Goal: Entertainment & Leisure: Browse casually

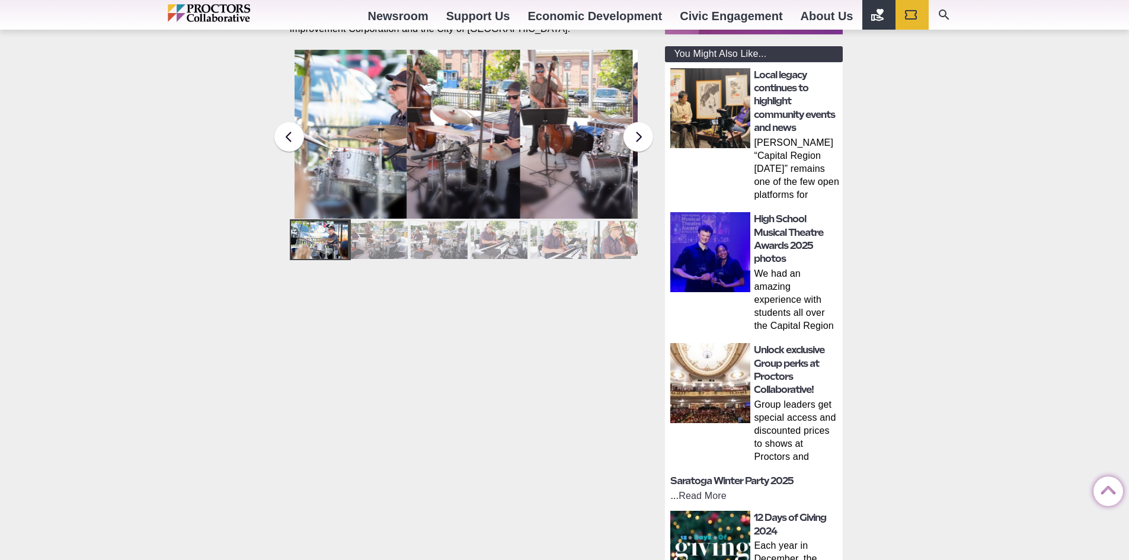
scroll to position [296, 0]
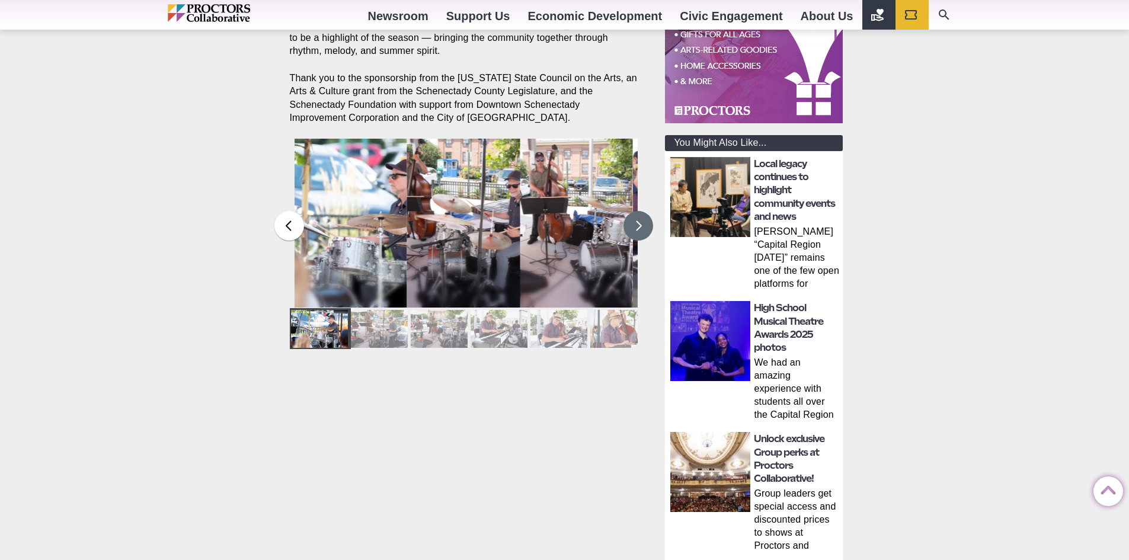
click at [628, 217] on button at bounding box center [638, 226] width 30 height 30
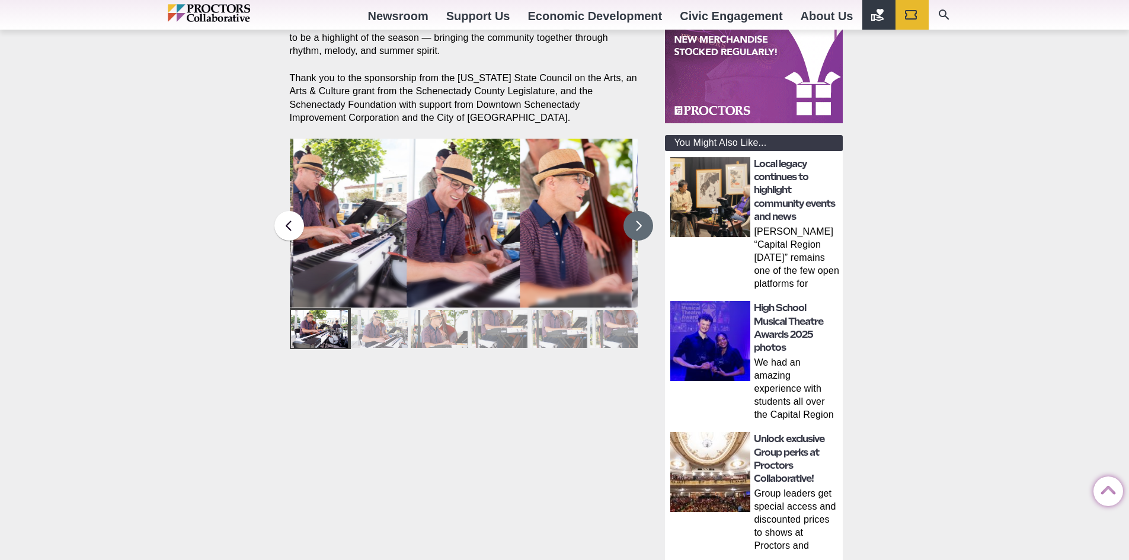
click at [628, 217] on button at bounding box center [638, 226] width 30 height 30
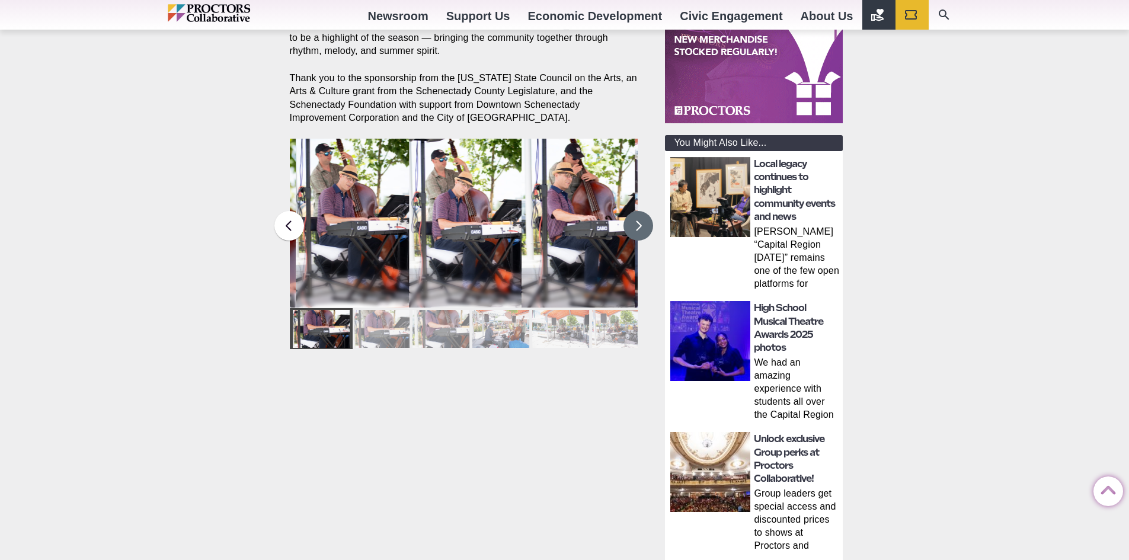
click at [628, 217] on button at bounding box center [638, 226] width 30 height 30
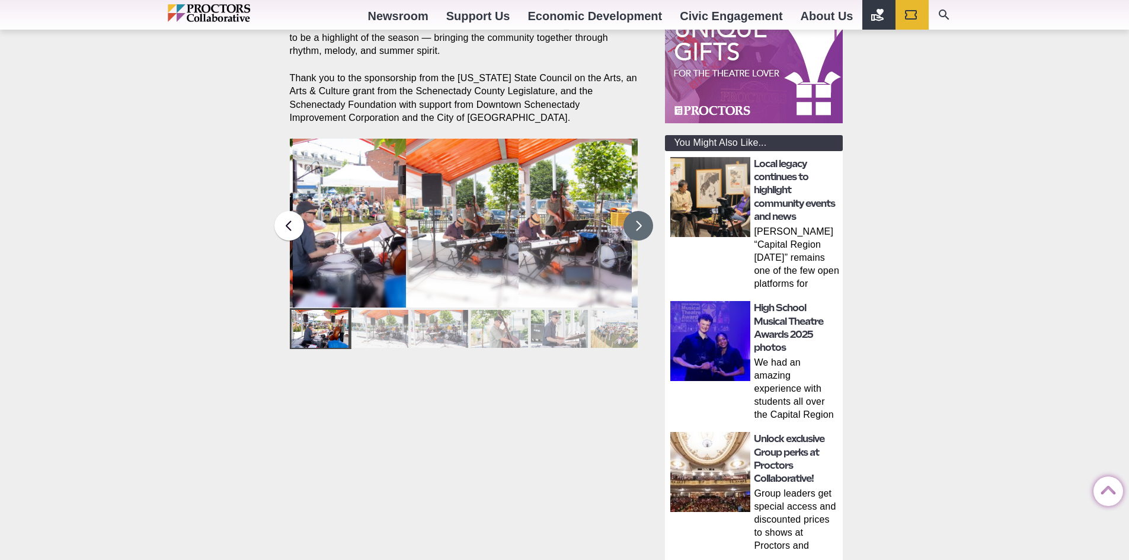
click at [629, 217] on button at bounding box center [638, 226] width 30 height 30
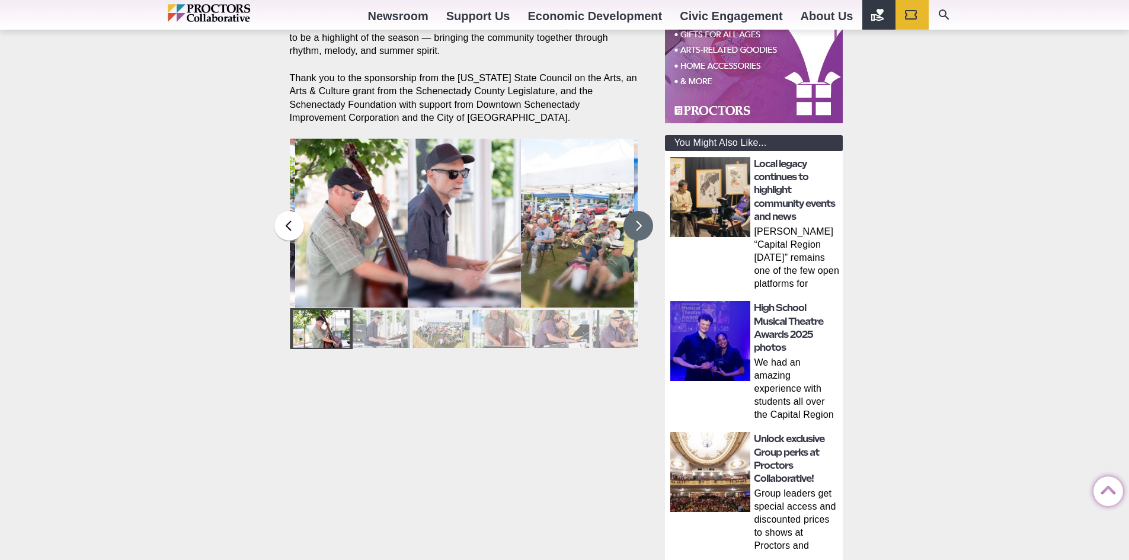
click at [629, 217] on button at bounding box center [638, 226] width 30 height 30
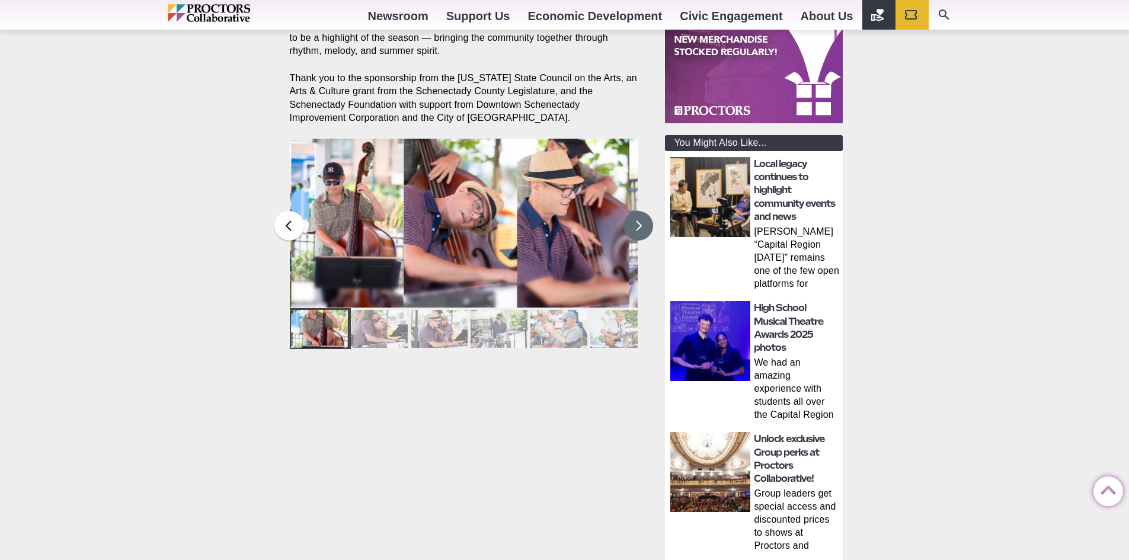
click at [629, 217] on button at bounding box center [638, 226] width 30 height 30
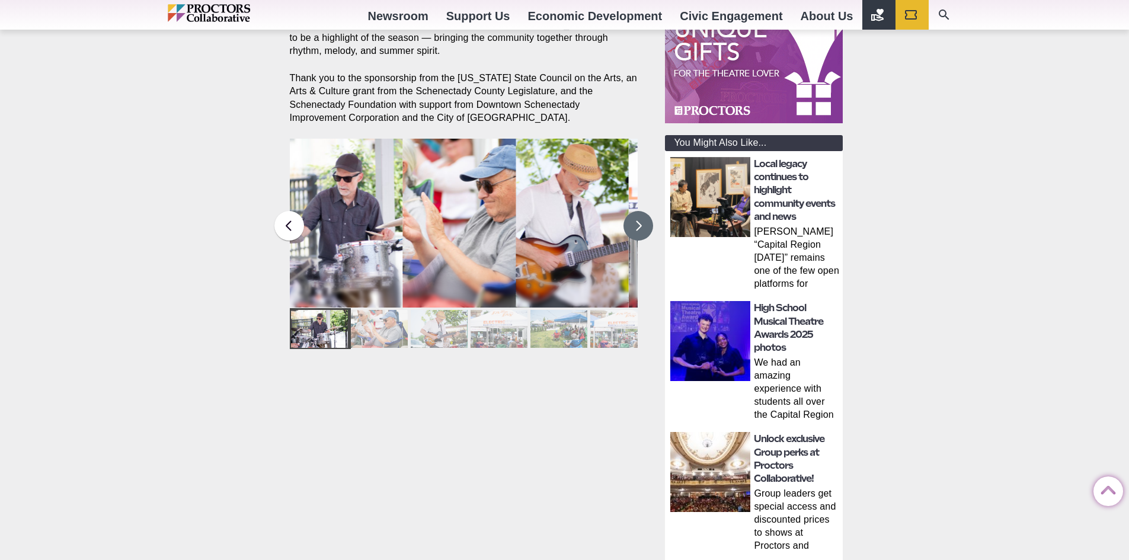
click at [629, 217] on button at bounding box center [638, 226] width 30 height 30
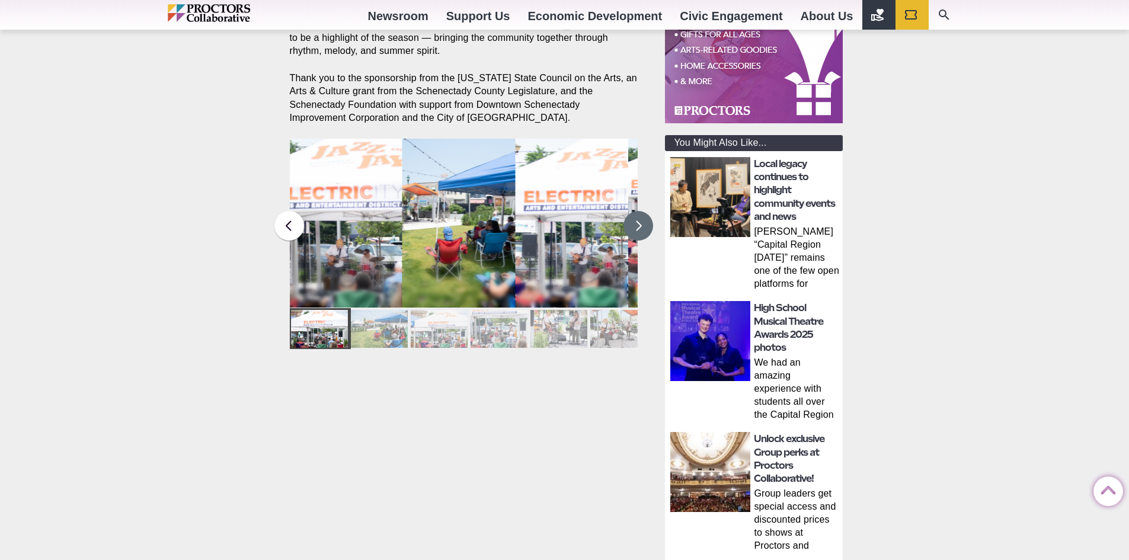
click at [629, 217] on button at bounding box center [638, 226] width 30 height 30
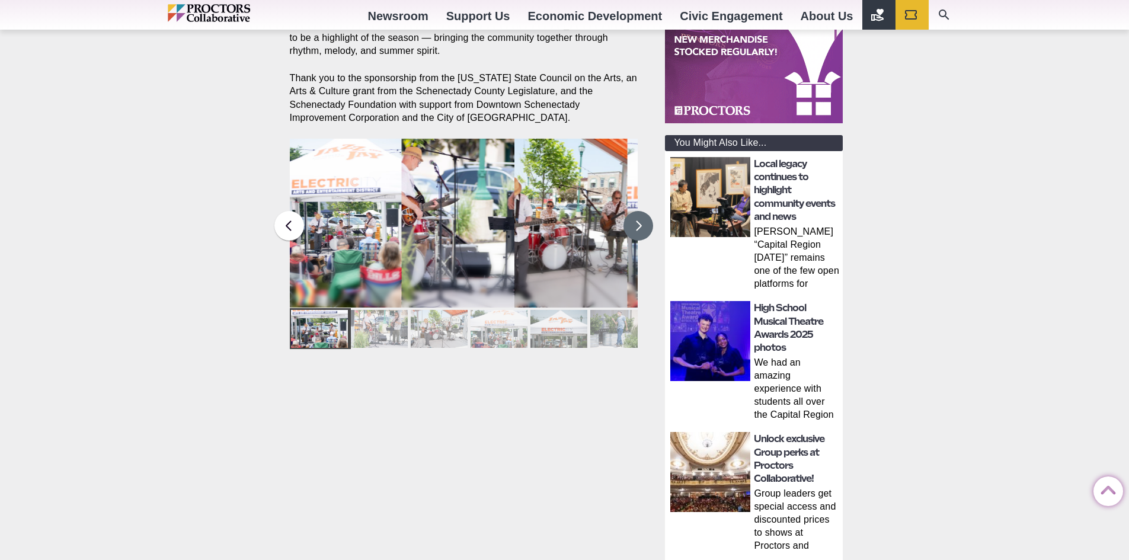
click at [629, 217] on button at bounding box center [638, 226] width 30 height 30
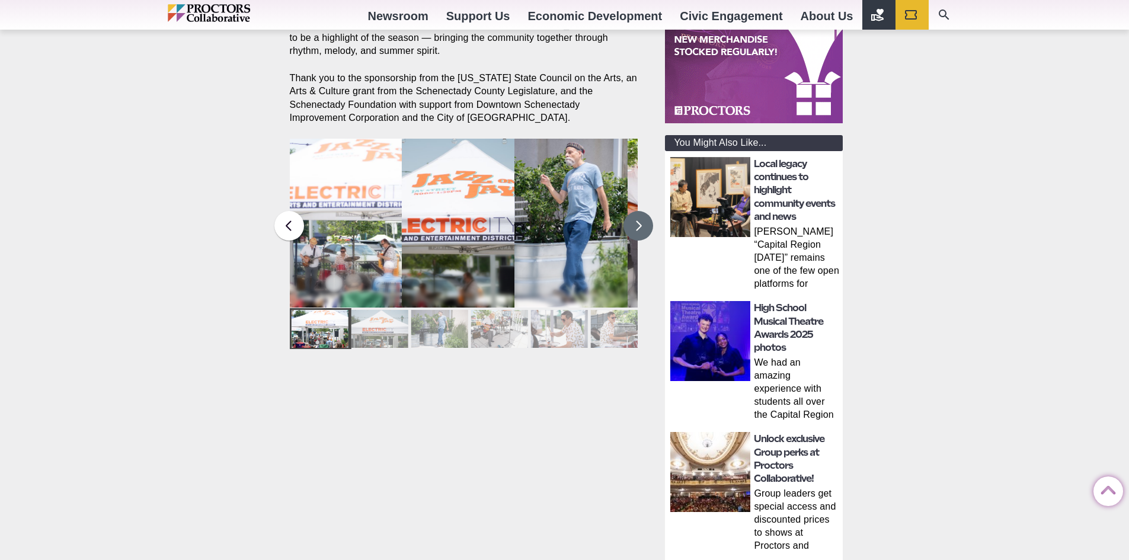
click at [629, 217] on button at bounding box center [638, 226] width 30 height 30
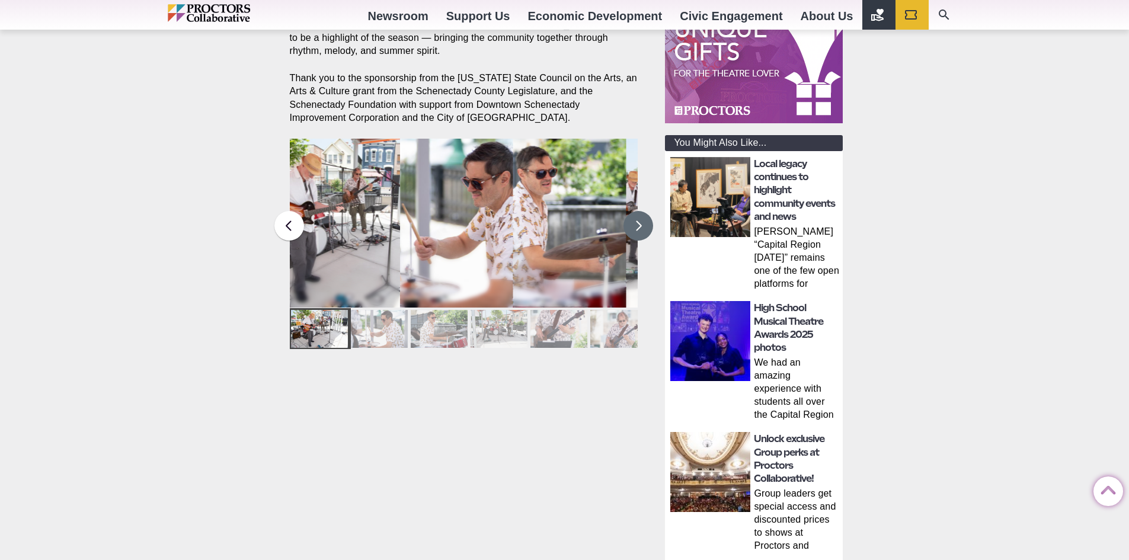
click at [629, 217] on button at bounding box center [638, 226] width 30 height 30
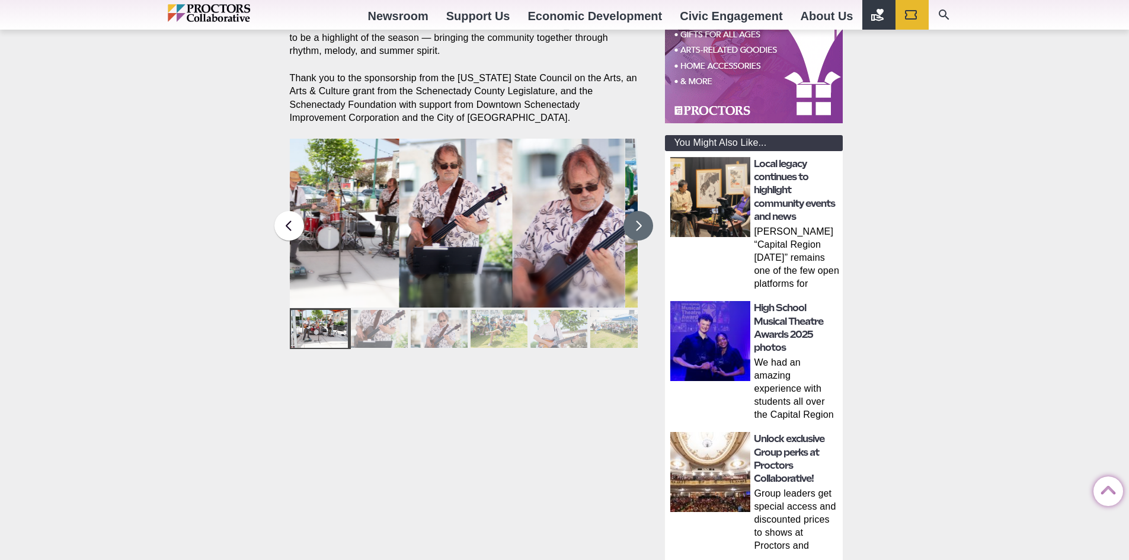
click at [629, 217] on button at bounding box center [638, 226] width 30 height 30
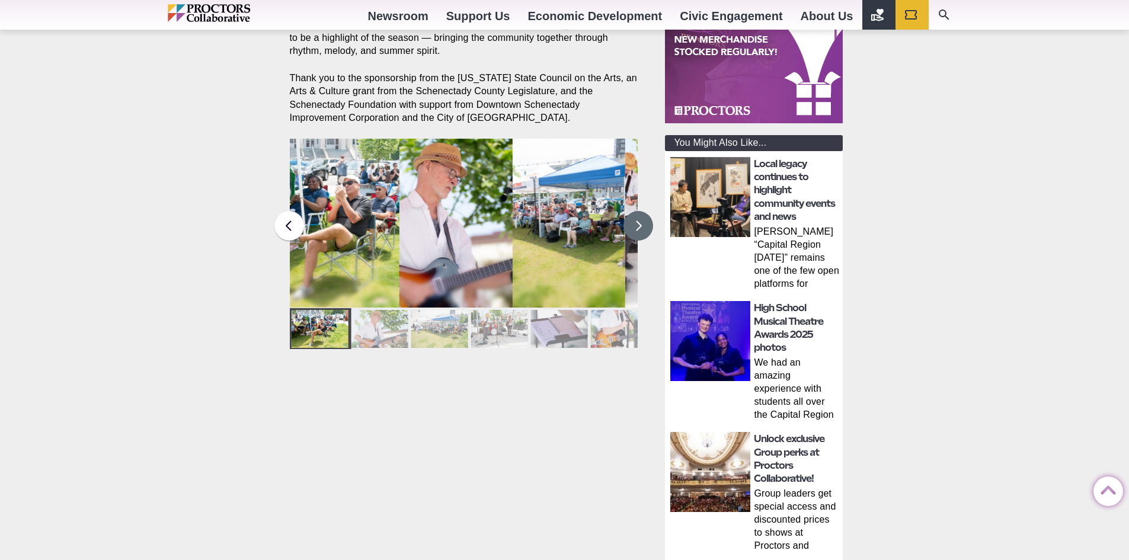
click at [629, 217] on button at bounding box center [638, 226] width 30 height 30
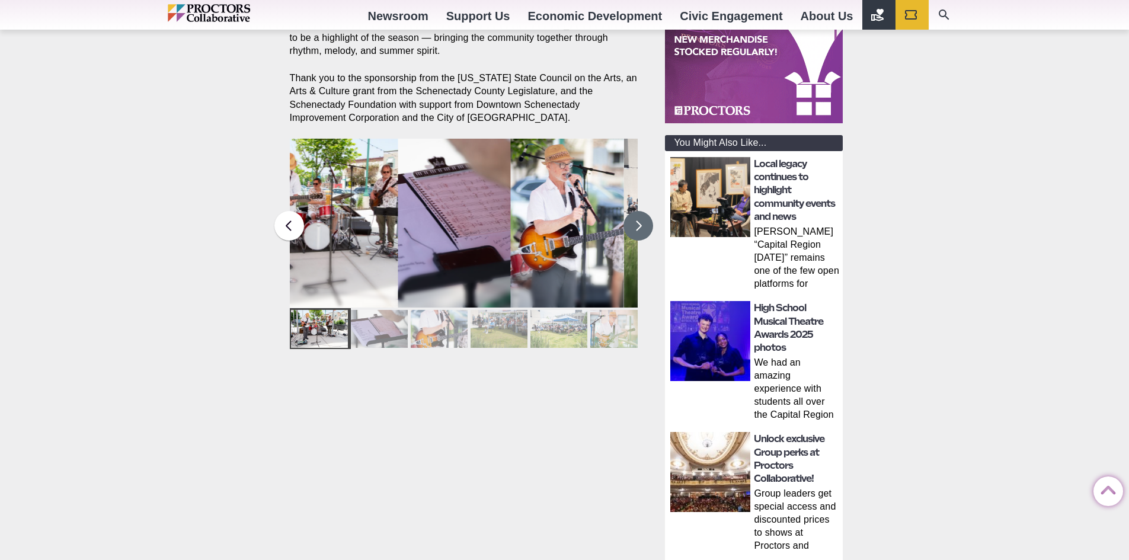
click at [638, 214] on button at bounding box center [638, 226] width 30 height 30
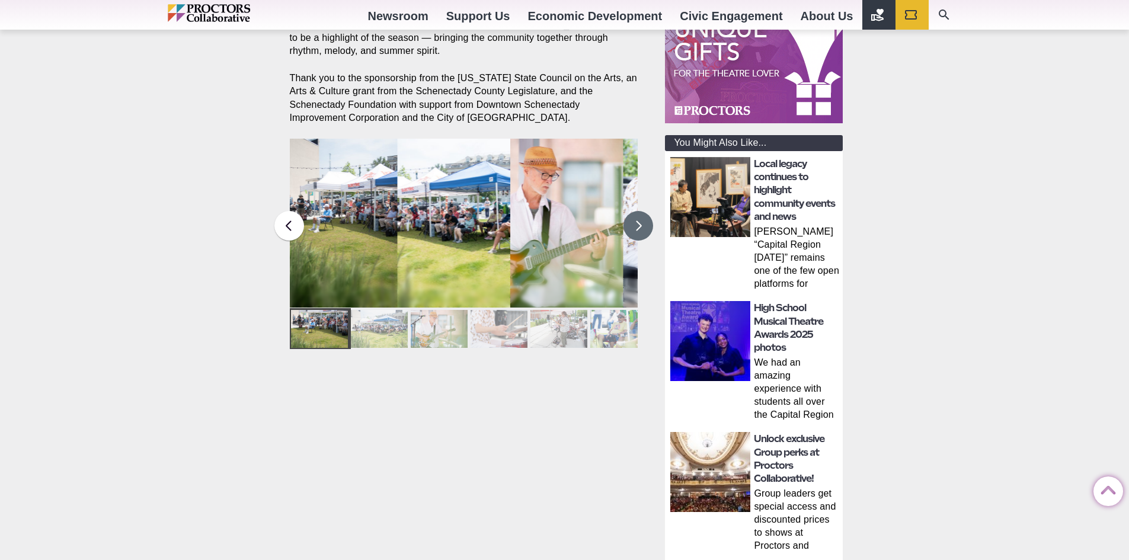
click at [638, 214] on button at bounding box center [638, 226] width 30 height 30
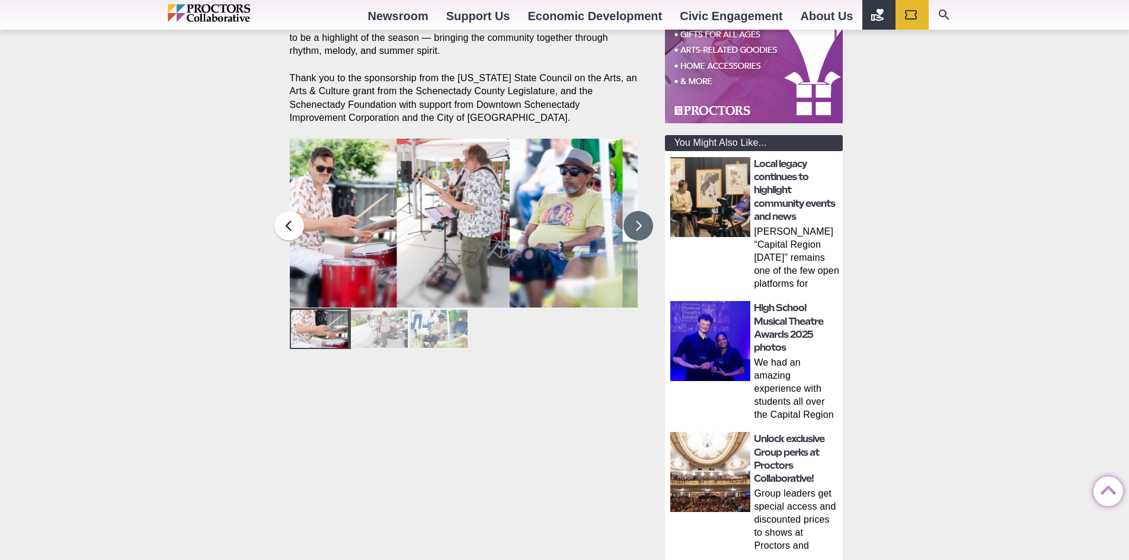
click at [638, 214] on button at bounding box center [638, 226] width 30 height 30
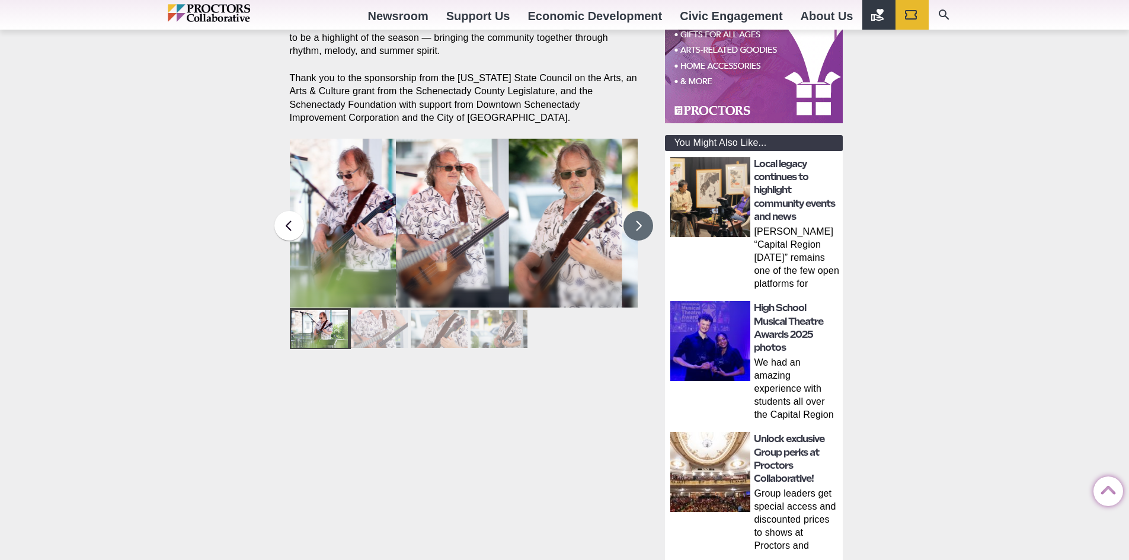
click at [638, 214] on button at bounding box center [638, 226] width 30 height 30
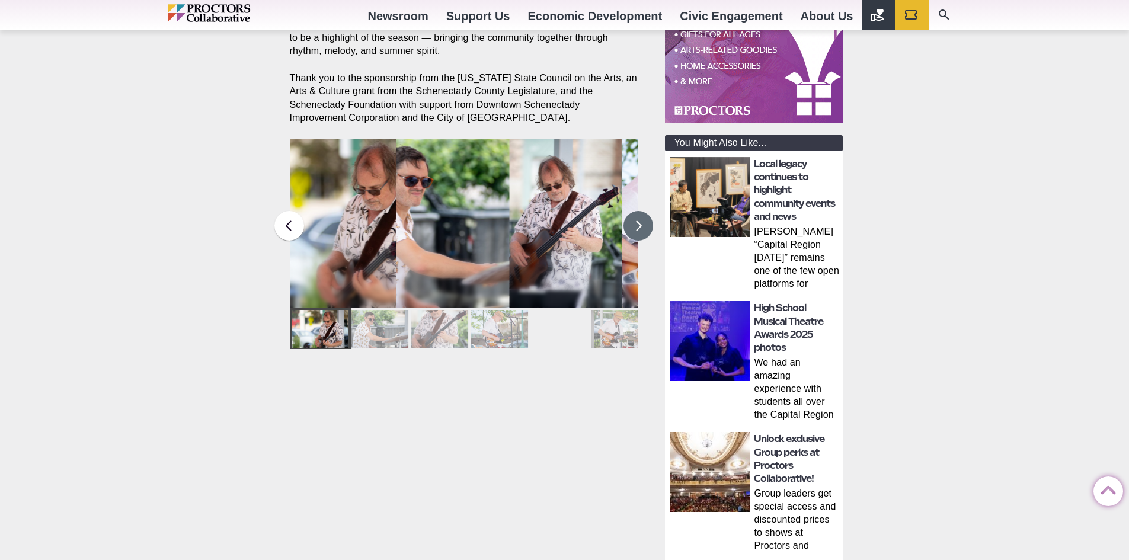
click at [638, 214] on button at bounding box center [638, 226] width 30 height 30
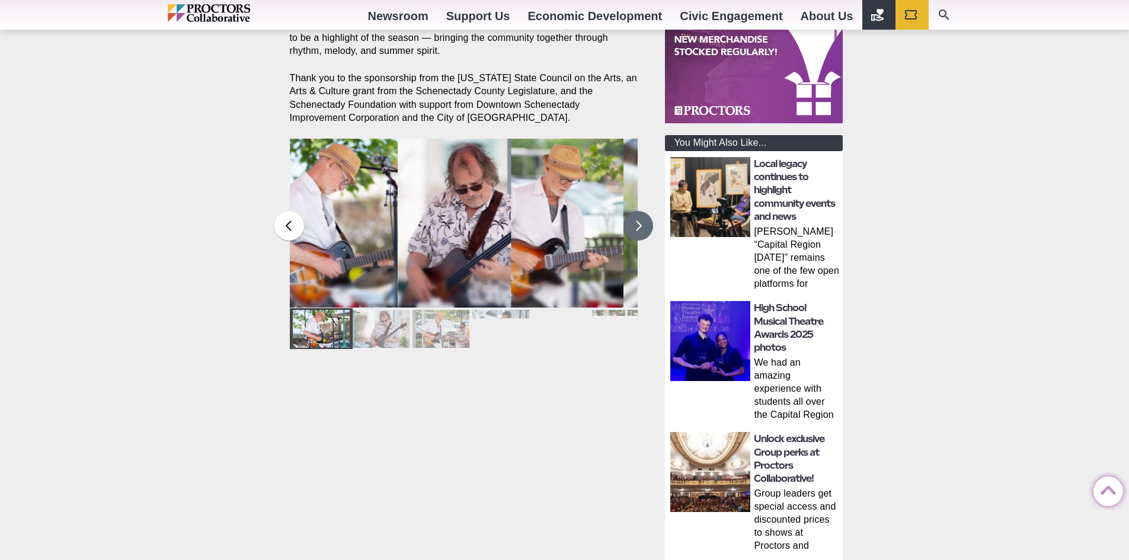
click at [638, 214] on button at bounding box center [638, 226] width 30 height 30
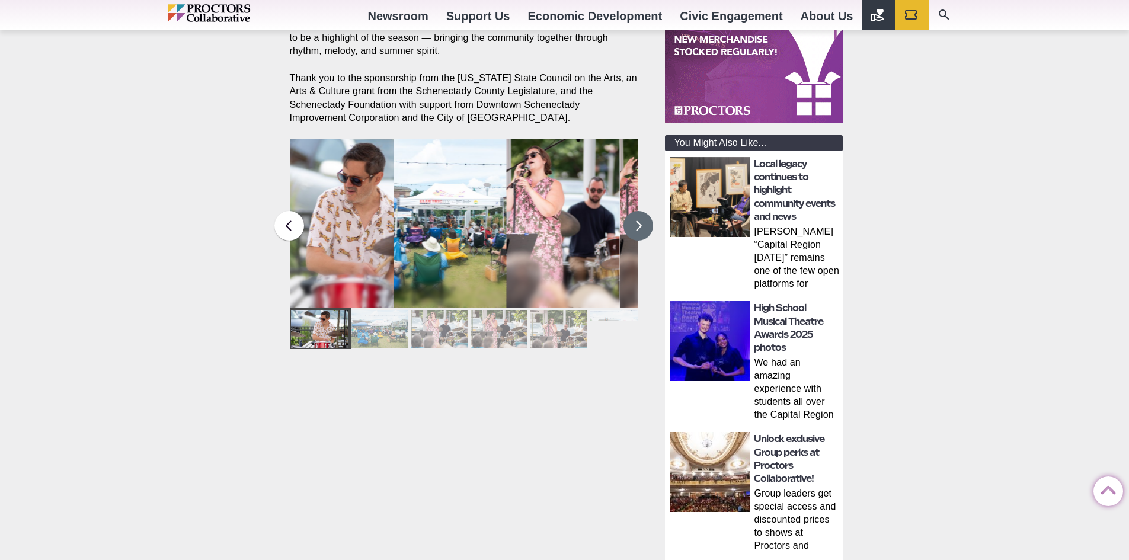
click at [638, 214] on button at bounding box center [638, 226] width 30 height 30
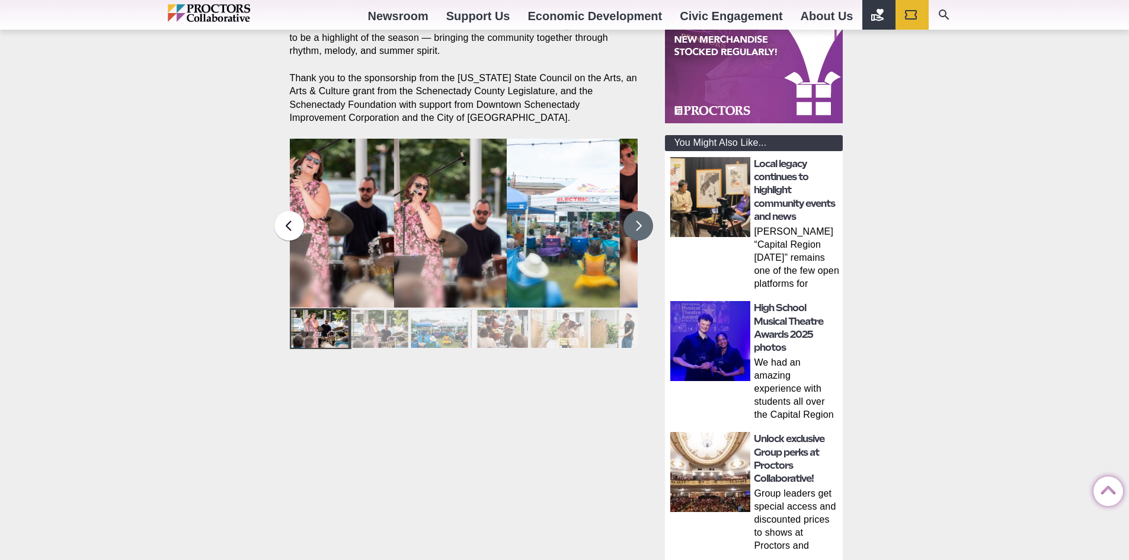
click at [638, 214] on button at bounding box center [638, 226] width 30 height 30
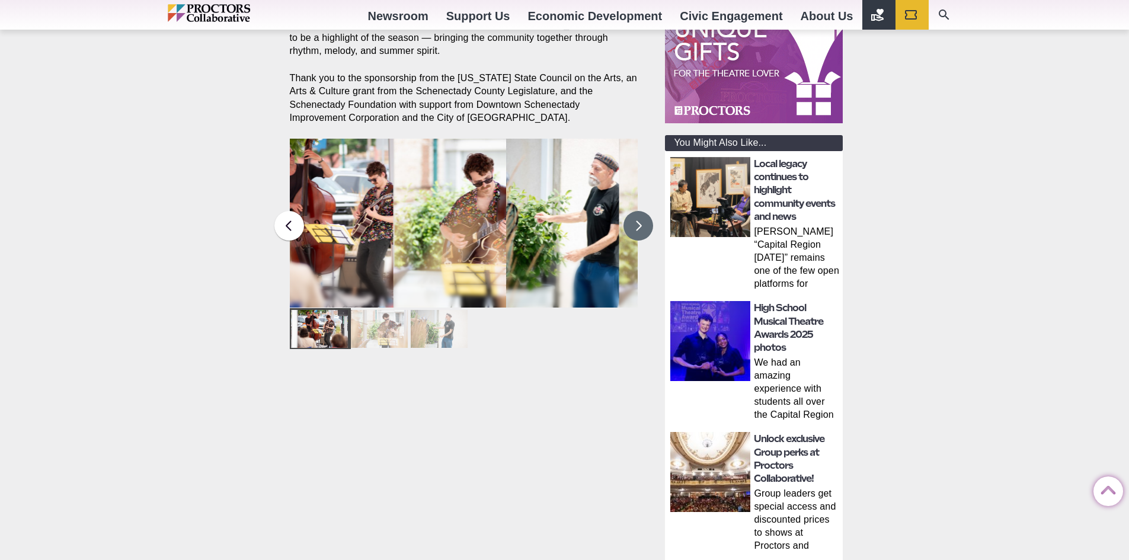
click at [638, 214] on button at bounding box center [638, 226] width 30 height 30
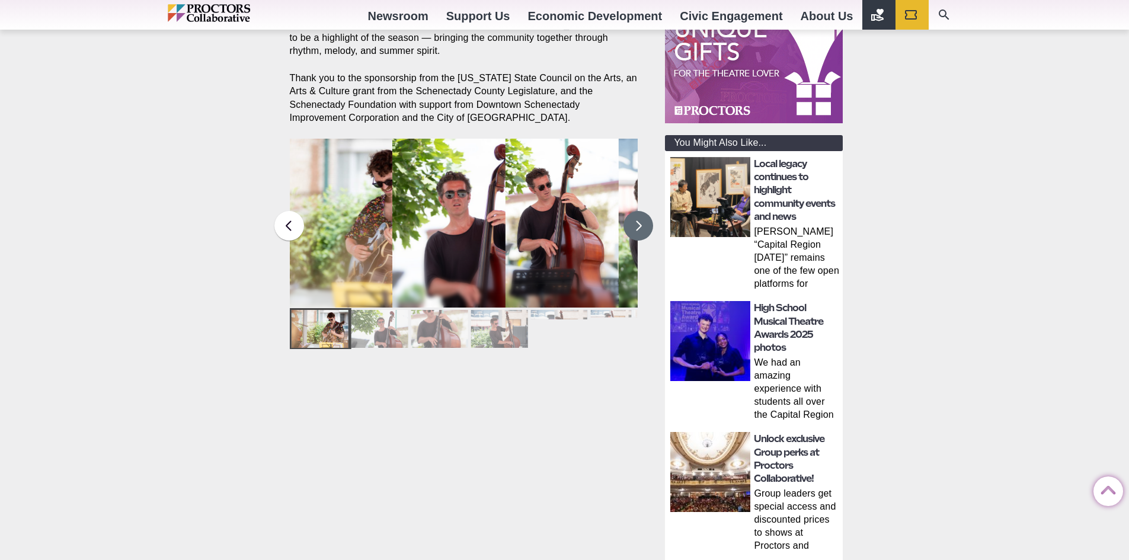
click at [638, 214] on button at bounding box center [638, 226] width 30 height 30
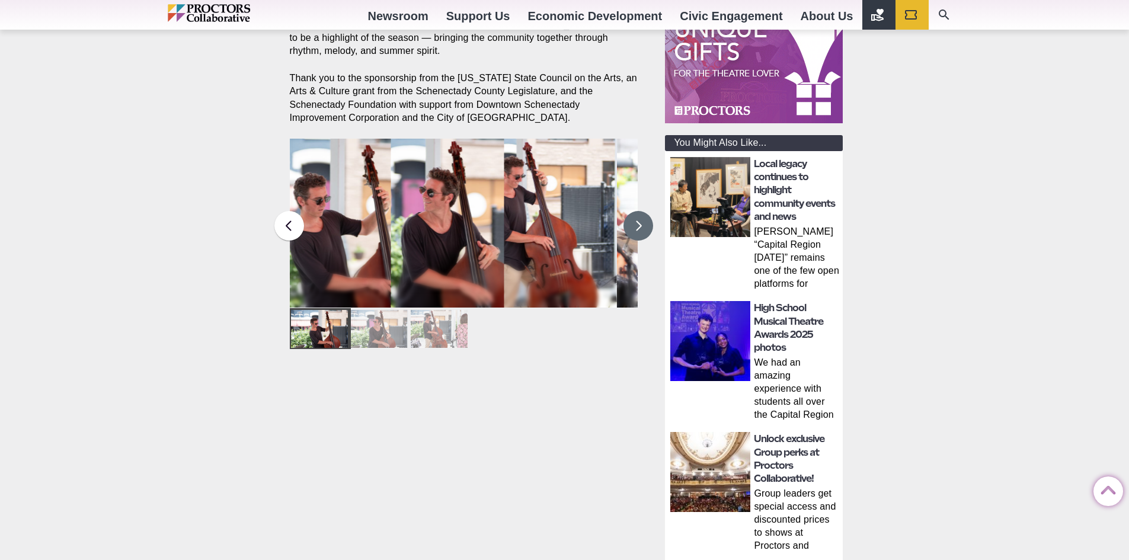
click at [638, 214] on button at bounding box center [638, 226] width 30 height 30
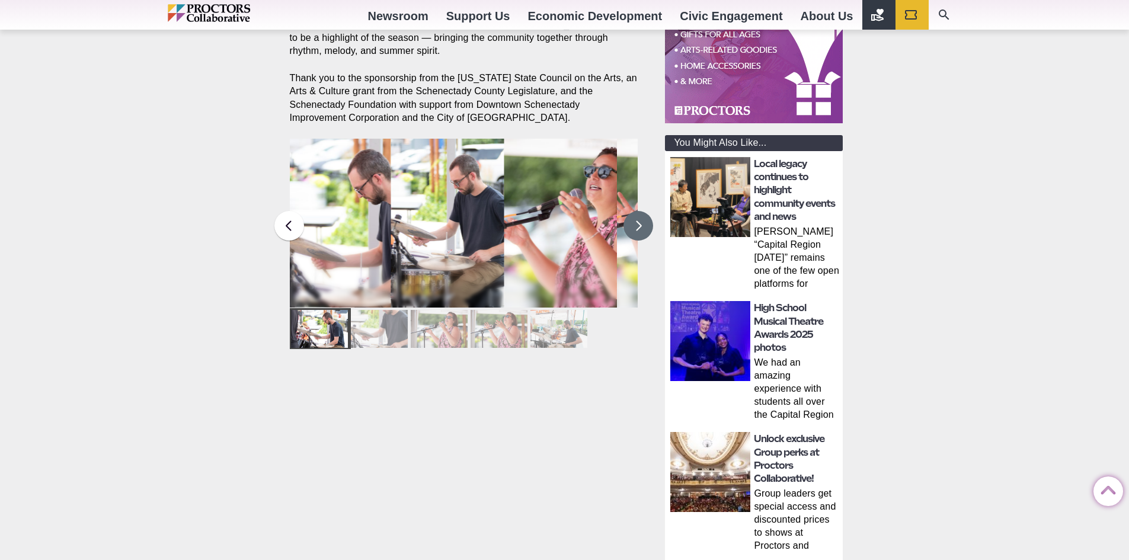
click at [638, 214] on button at bounding box center [638, 226] width 30 height 30
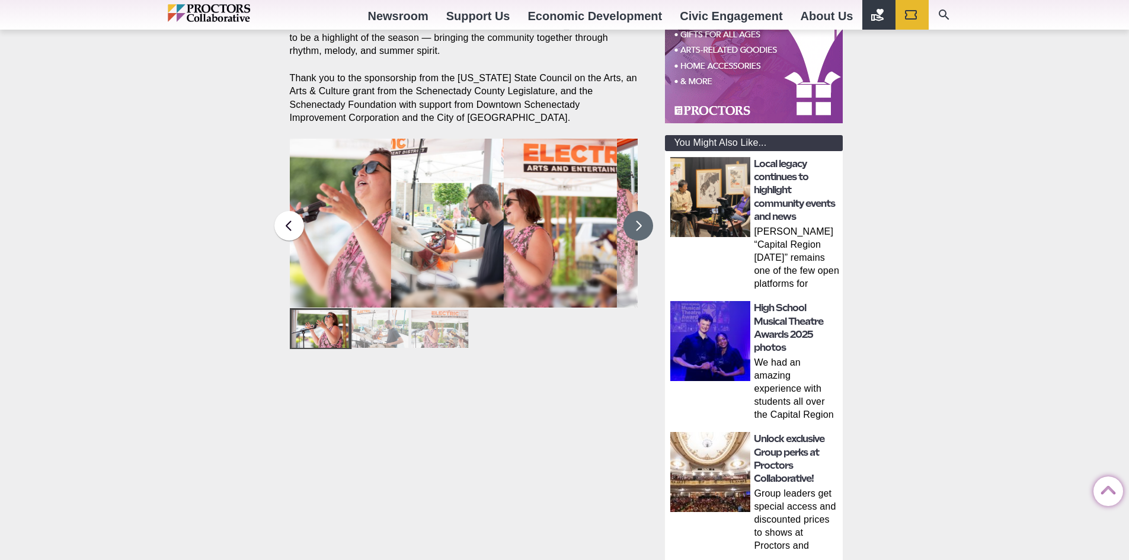
click at [638, 214] on button at bounding box center [638, 226] width 30 height 30
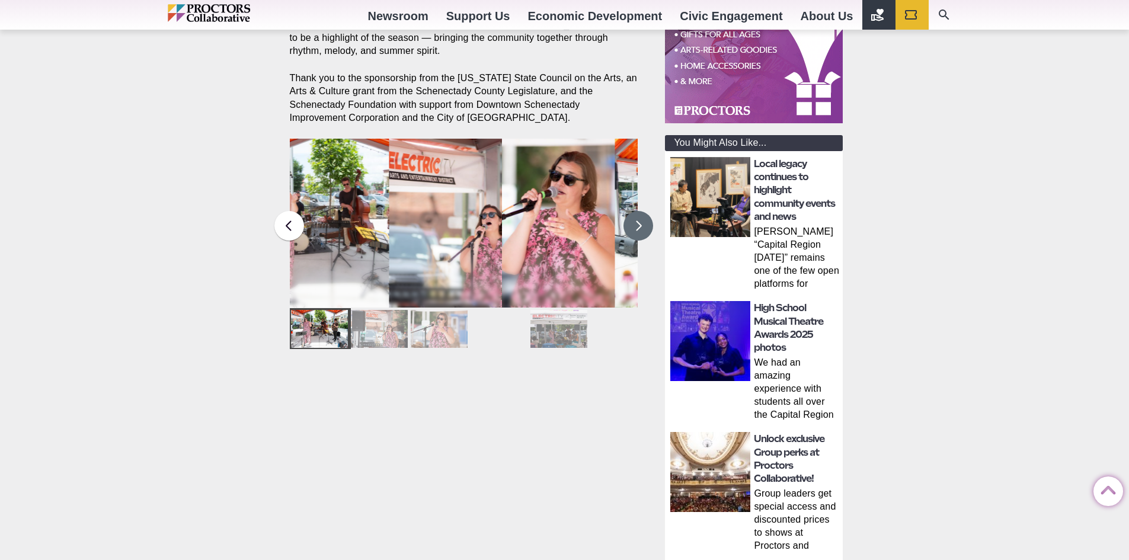
click at [638, 214] on button at bounding box center [638, 226] width 30 height 30
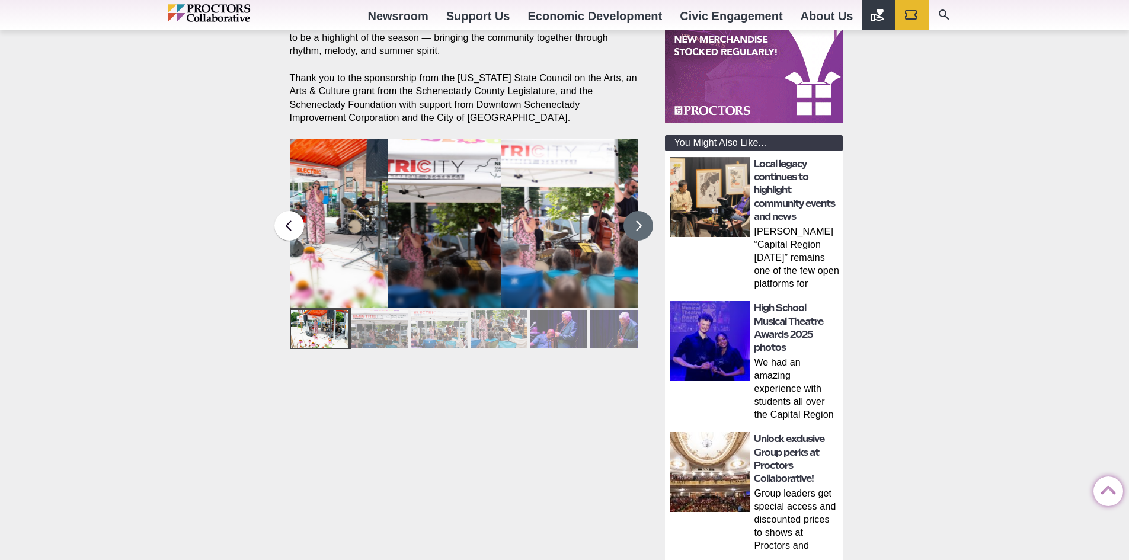
click at [638, 214] on button at bounding box center [638, 226] width 30 height 30
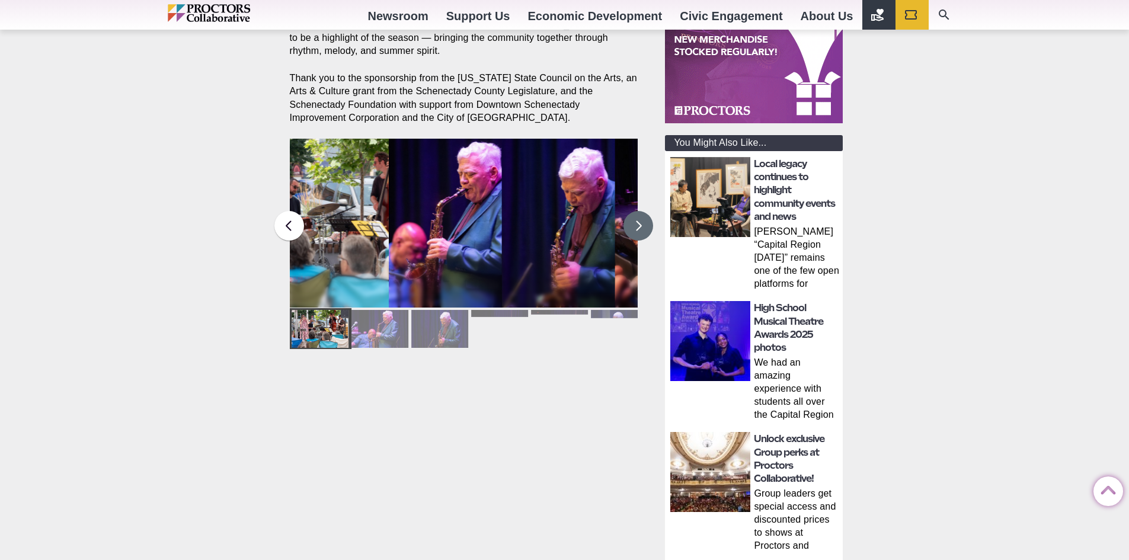
click at [638, 214] on button at bounding box center [638, 226] width 30 height 30
